Goal: Task Accomplishment & Management: Use online tool/utility

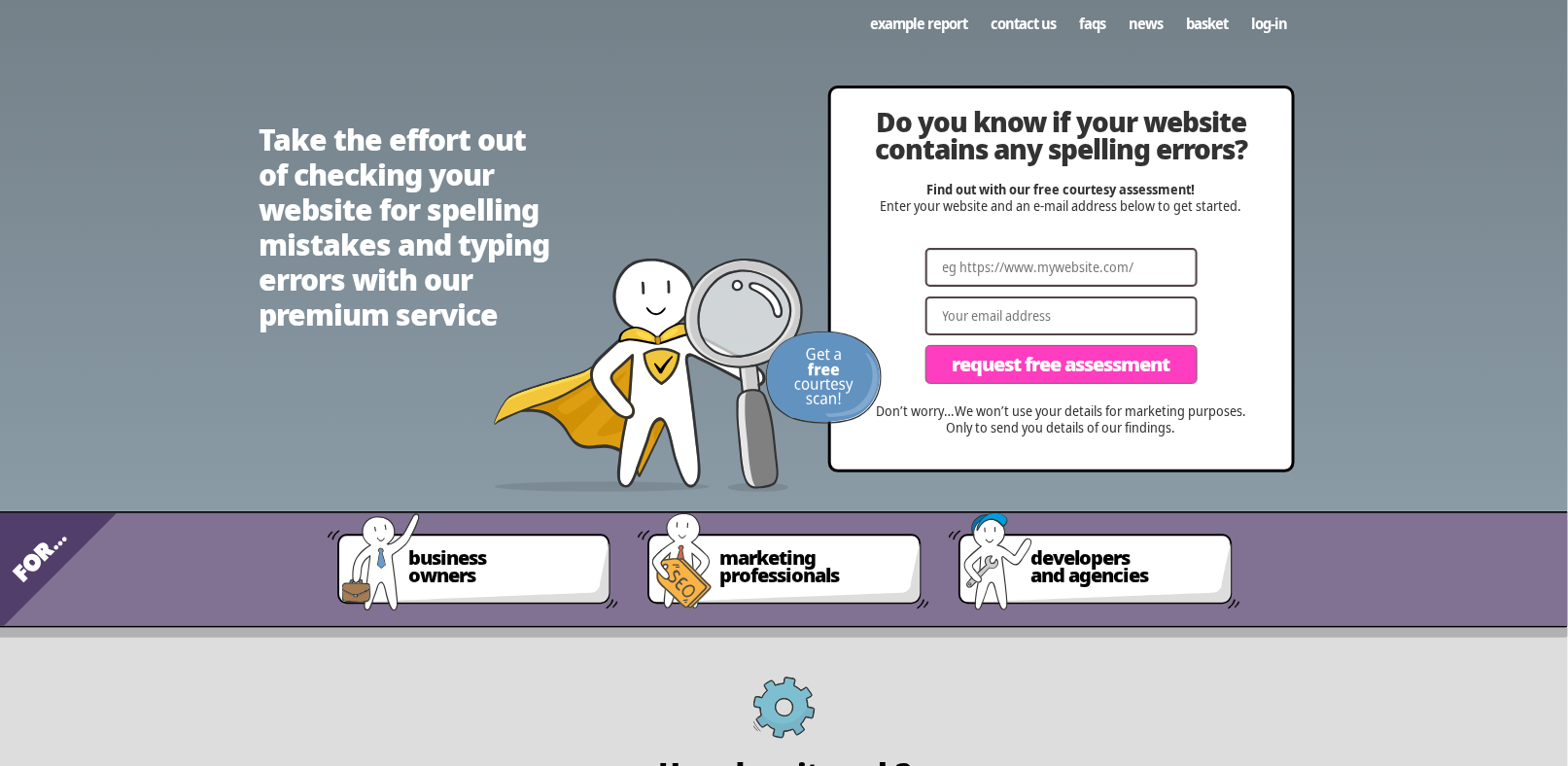
click at [1075, 287] on input "Website" at bounding box center [1061, 267] width 272 height 39
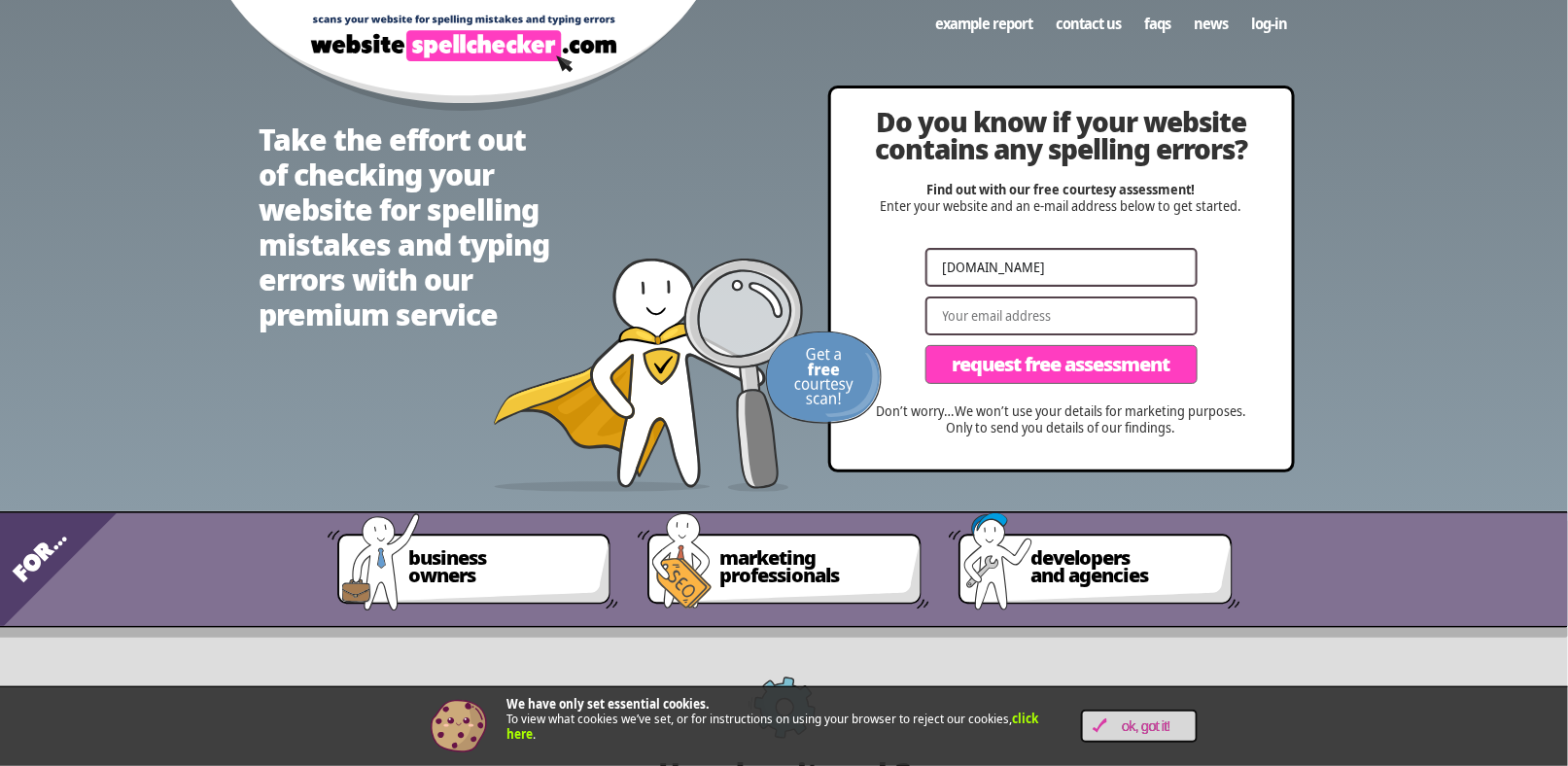
type input "[DOMAIN_NAME]"
click at [1135, 301] on input "Email" at bounding box center [1061, 316] width 272 height 39
click at [1116, 307] on input "Email" at bounding box center [1061, 316] width 272 height 39
type input "[EMAIL_ADDRESS][DOMAIN_NAME]"
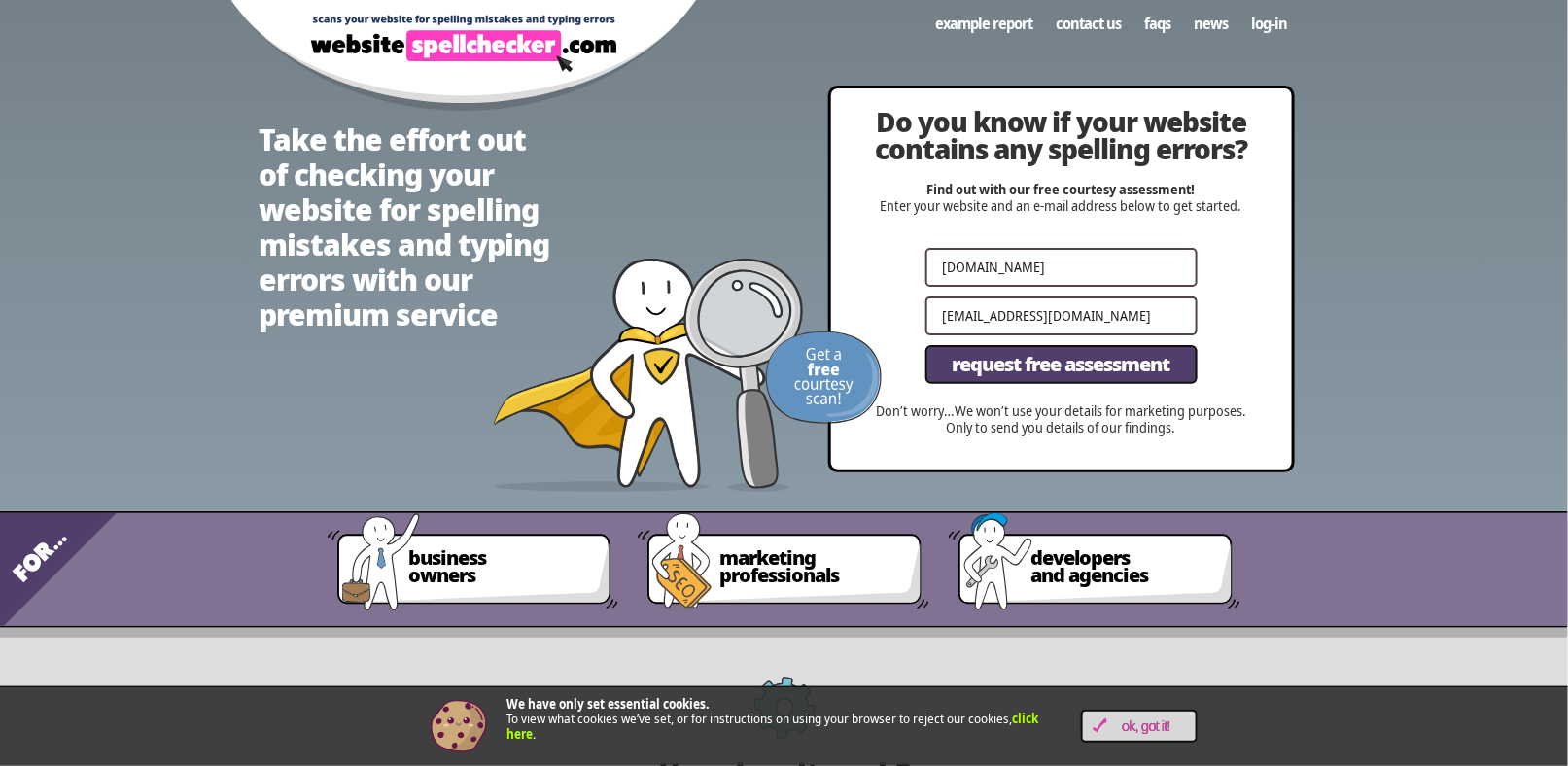
click at [1085, 364] on span "Request Free Assessment" at bounding box center [1060, 364] width 217 height 19
